Goal: Transaction & Acquisition: Purchase product/service

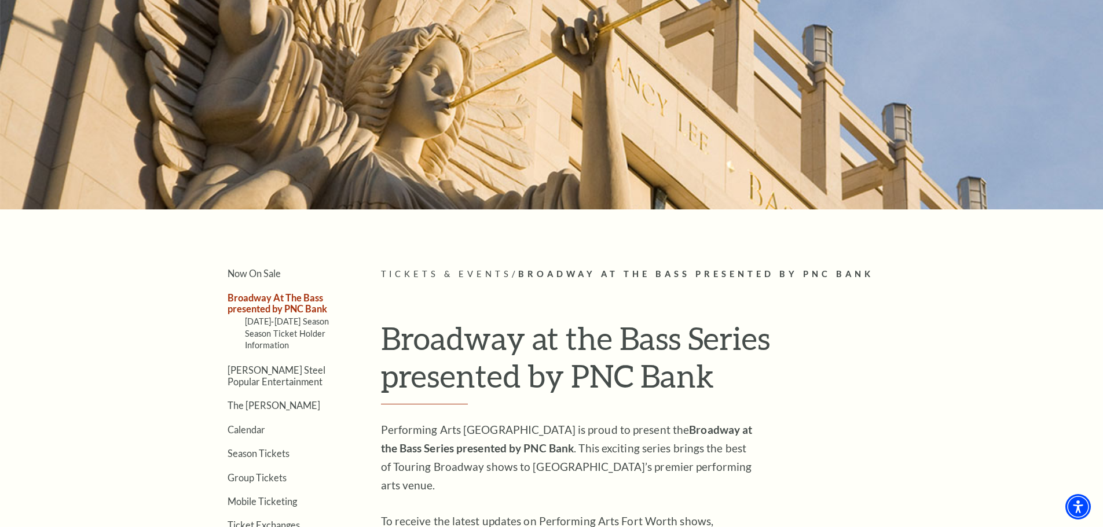
scroll to position [232, 0]
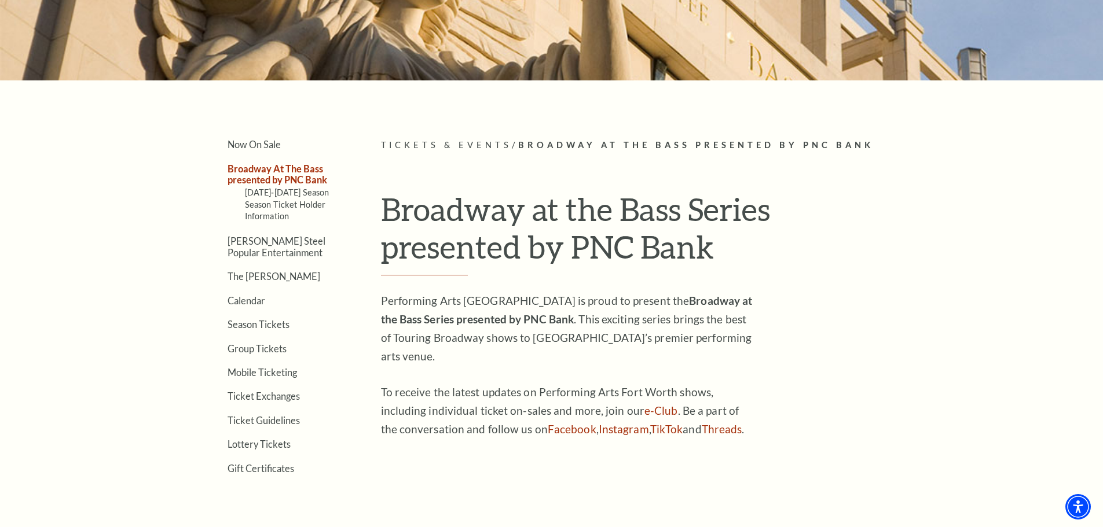
click at [256, 331] on ul "Now On Sale Broadway At The Bass presented by PNC Bank [DATE]-[DATE] Season Sea…" at bounding box center [269, 305] width 153 height 335
click at [258, 329] on link "Season Tickets" at bounding box center [258, 324] width 62 height 11
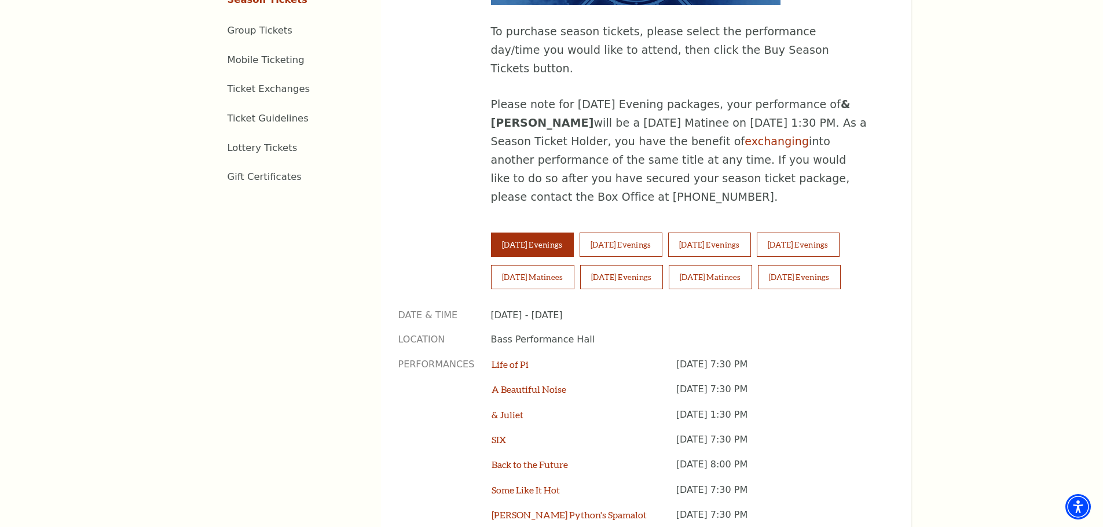
scroll to position [693, 0]
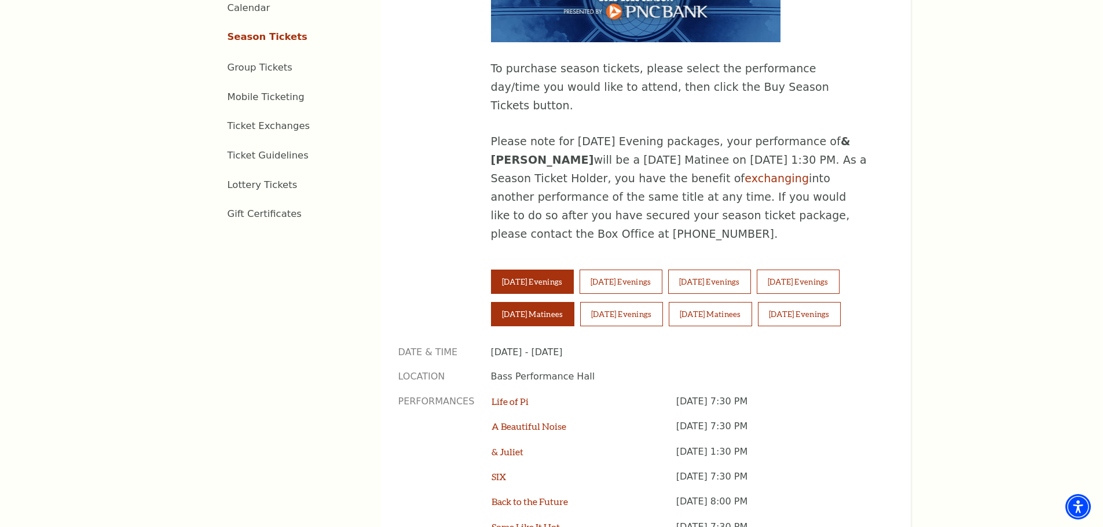
click at [557, 302] on button "Saturday Matinees" at bounding box center [532, 314] width 83 height 24
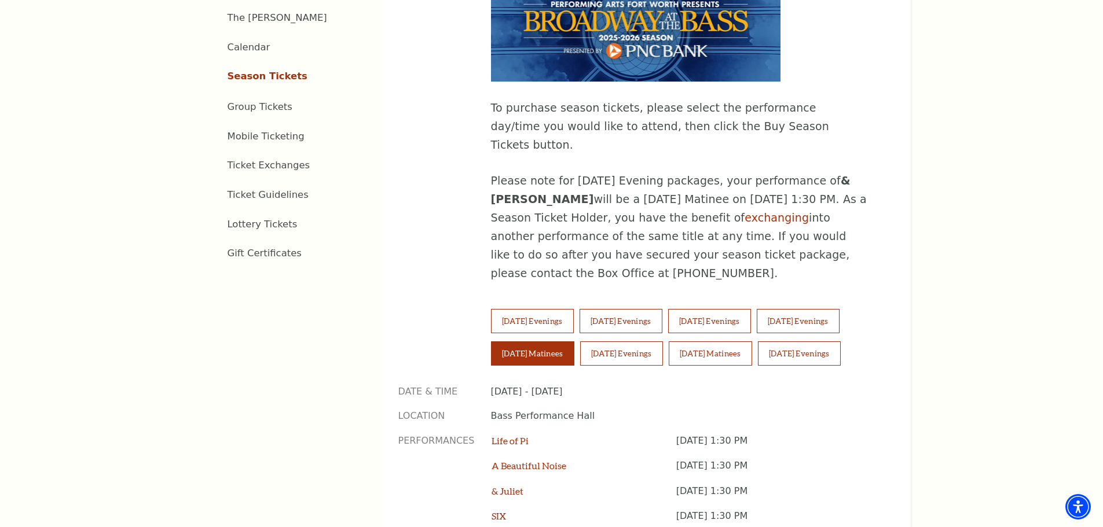
scroll to position [403, 0]
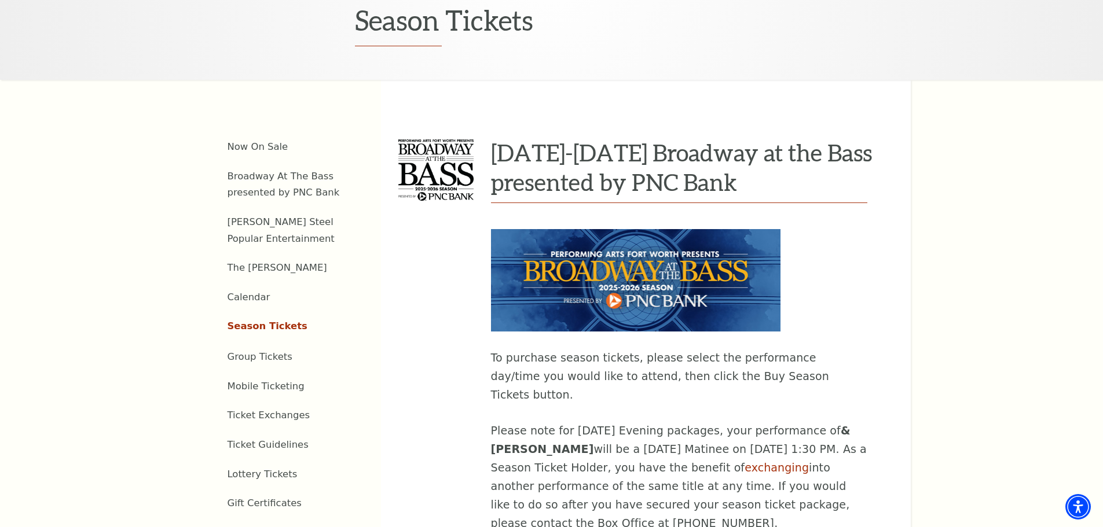
click at [601, 237] on img at bounding box center [635, 280] width 289 height 102
click at [497, 229] on img at bounding box center [635, 280] width 289 height 102
drag, startPoint x: 492, startPoint y: 212, endPoint x: 597, endPoint y: 260, distance: 115.5
click at [592, 262] on div "To purchase season tickets, please select the performance day/time you would li…" at bounding box center [679, 368] width 376 height 331
click at [601, 259] on img at bounding box center [635, 280] width 289 height 102
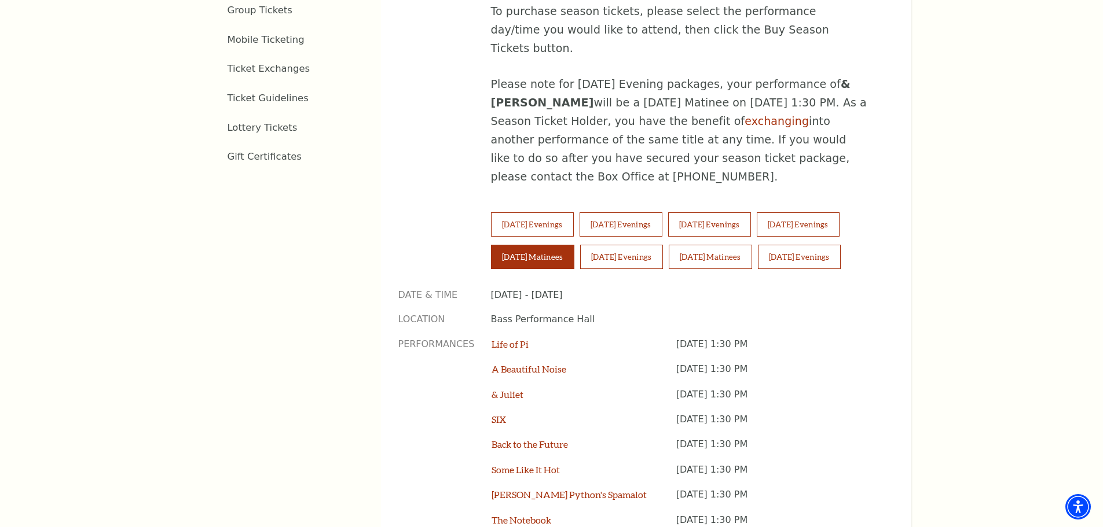
scroll to position [866, 0]
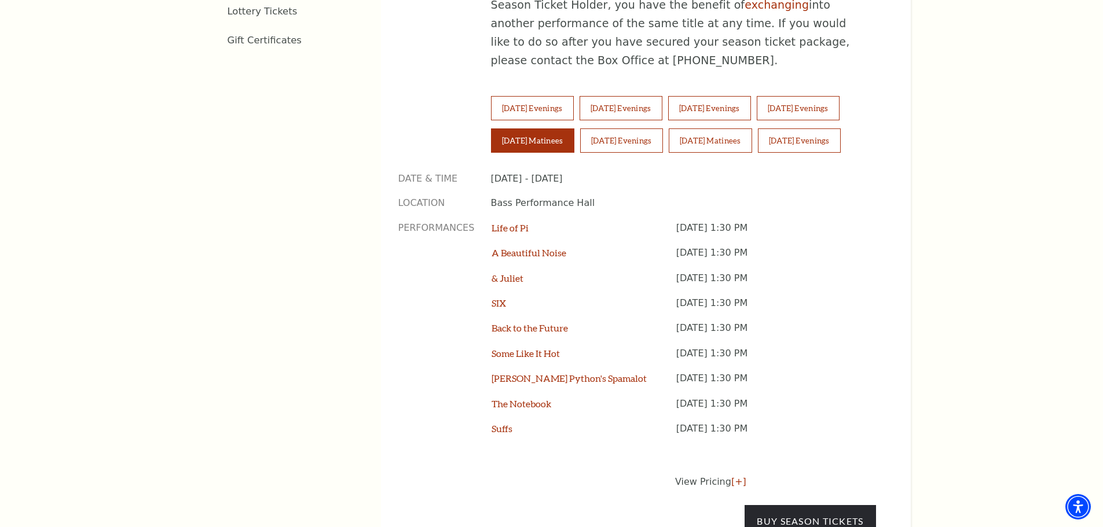
drag, startPoint x: 812, startPoint y: 377, endPoint x: 401, endPoint y: 128, distance: 479.7
click at [397, 126] on div "2025-2026 Broadway at the Bass presented by PNC Bank To purchase season tickets…" at bounding box center [646, 89] width 530 height 945
copy div "Date & Time September 27, 2025 - August 8, 2026 Location Bass Performance Hall …"
